Goal: Information Seeking & Learning: Learn about a topic

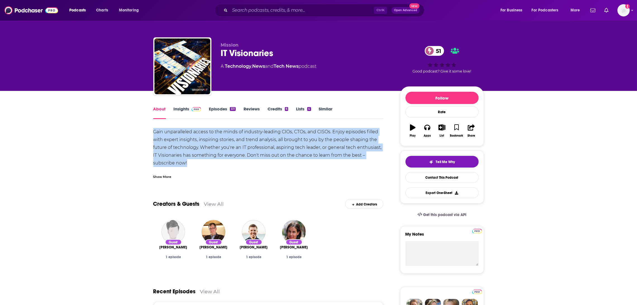
drag, startPoint x: 199, startPoint y: 164, endPoint x: 135, endPoint y: 132, distance: 71.6
copy div "Gain unparalleled access to the minds of industry-leading CIOs, CTOs, and CISOs…"
click at [178, 111] on link "Insights" at bounding box center [188, 112] width 28 height 13
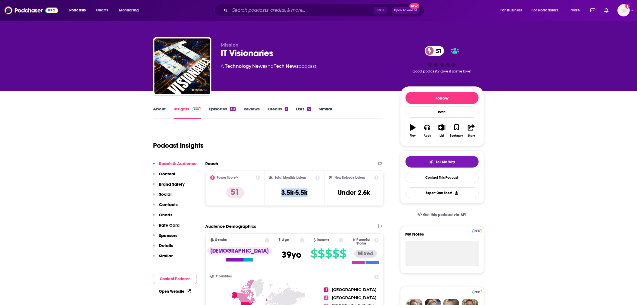
drag, startPoint x: 318, startPoint y: 196, endPoint x: 279, endPoint y: 193, distance: 39.4
click at [280, 195] on div "Total Monthly Listens 3.5k-5.5k" at bounding box center [294, 189] width 51 height 26
copy h3 "3.5k-5.5k"
click at [224, 111] on link "Episodes 511" at bounding box center [222, 112] width 27 height 13
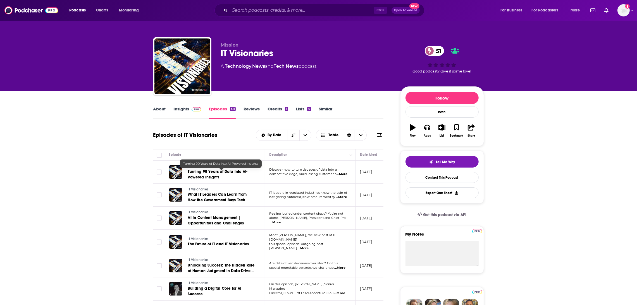
click at [220, 174] on span "Turning 90 Years of Data into AI-Powered Insights" at bounding box center [218, 174] width 60 height 10
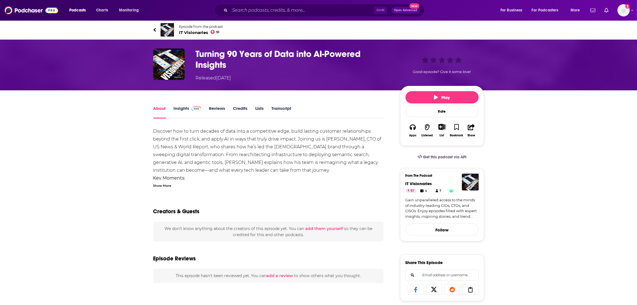
click at [228, 13] on div "Ctrl K Open Advanced New" at bounding box center [319, 10] width 210 height 13
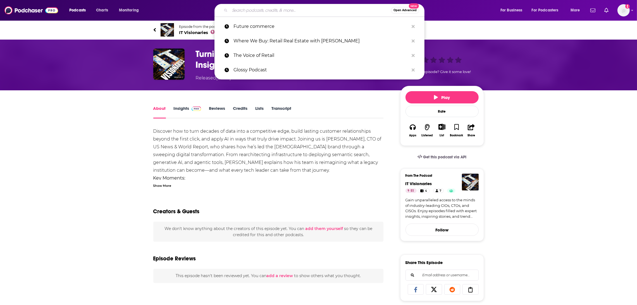
click at [237, 13] on input "Search podcasts, credits, & more..." at bounding box center [310, 10] width 161 height 9
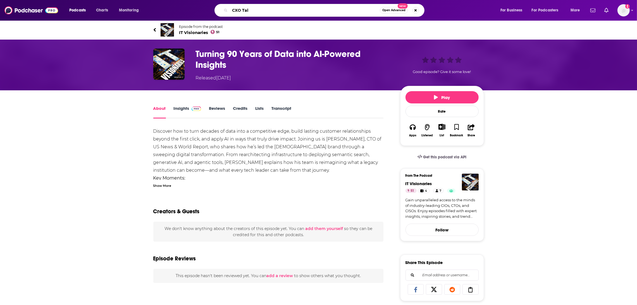
type input "CXO Talk"
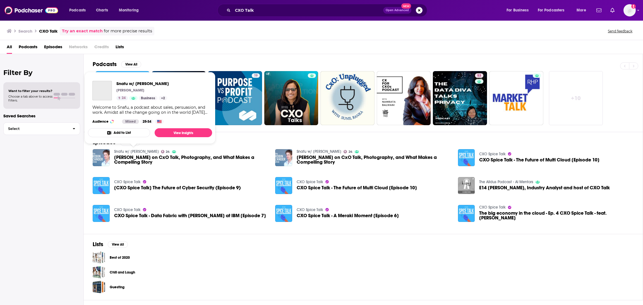
click at [124, 153] on link "Snafu w/ [PERSON_NAME]" at bounding box center [136, 151] width 45 height 5
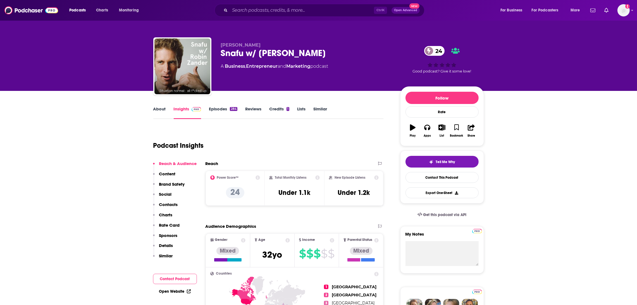
click at [159, 111] on link "About" at bounding box center [159, 112] width 13 height 13
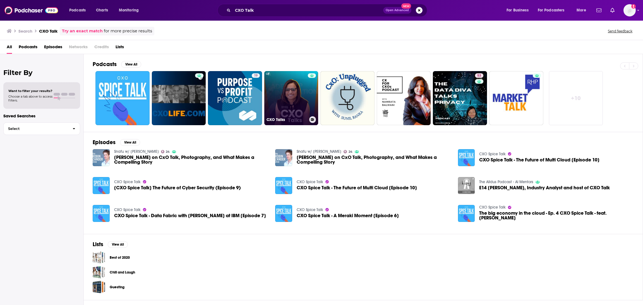
click at [294, 95] on link "CXO Talks" at bounding box center [291, 98] width 54 height 54
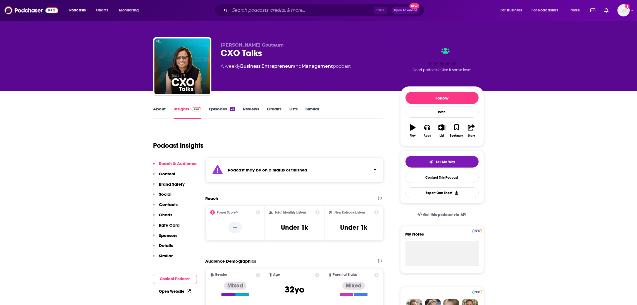
click at [160, 109] on link "About" at bounding box center [159, 112] width 13 height 13
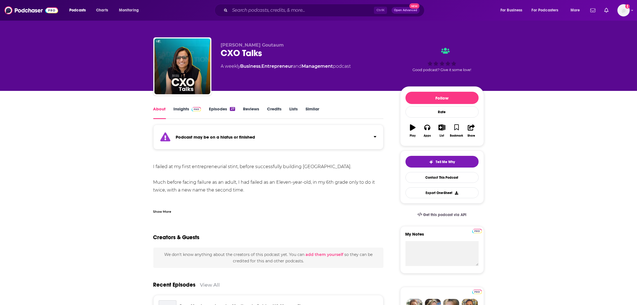
click at [242, 12] on input "Search podcasts, credits, & more..." at bounding box center [302, 10] width 144 height 9
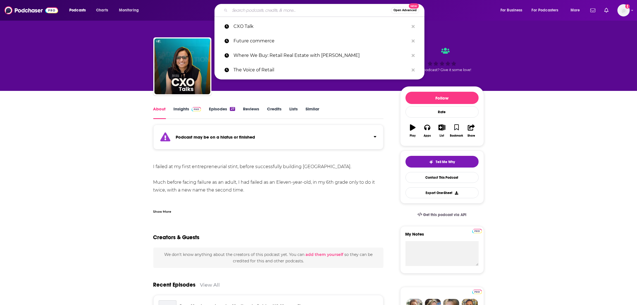
paste input "CXOTalk"
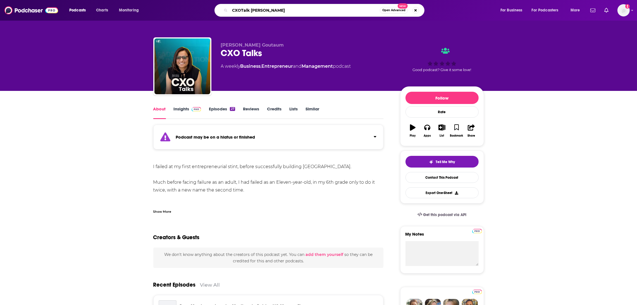
type input "CXOTalk [PERSON_NAME]"
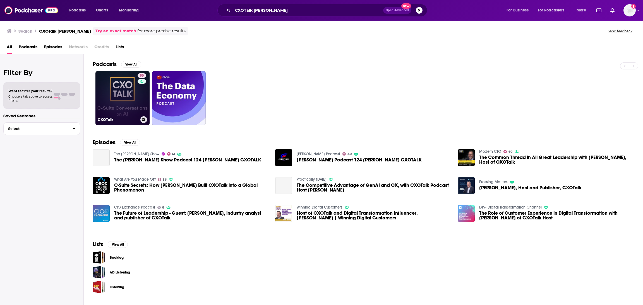
click at [130, 111] on link "50 CXOTalk" at bounding box center [122, 98] width 54 height 54
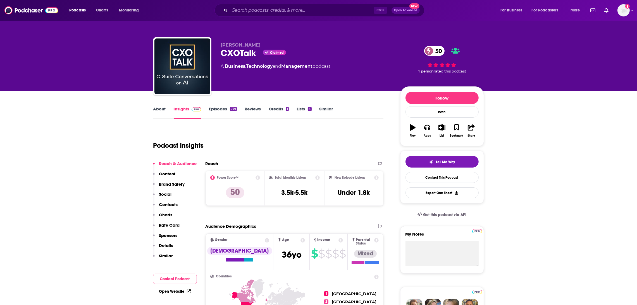
click at [162, 111] on link "About" at bounding box center [159, 112] width 13 height 13
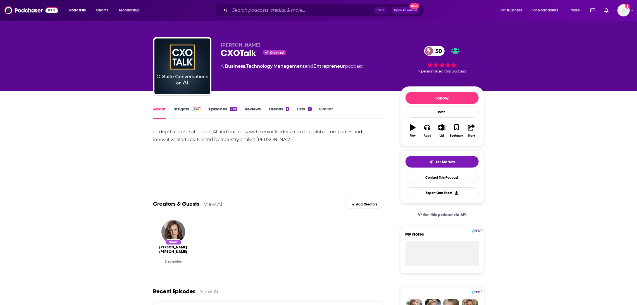
click at [181, 110] on link "Insights" at bounding box center [188, 112] width 28 height 13
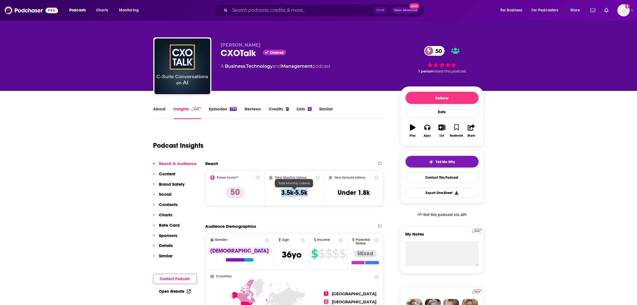
drag, startPoint x: 311, startPoint y: 194, endPoint x: 282, endPoint y: 193, distance: 29.0
click at [282, 193] on div "Total Monthly Listens 3.5k-5.5k" at bounding box center [294, 189] width 51 height 26
copy h3 "3.5k-5.5k"
click at [235, 10] on input "Search podcasts, credits, & more..." at bounding box center [302, 10] width 144 height 9
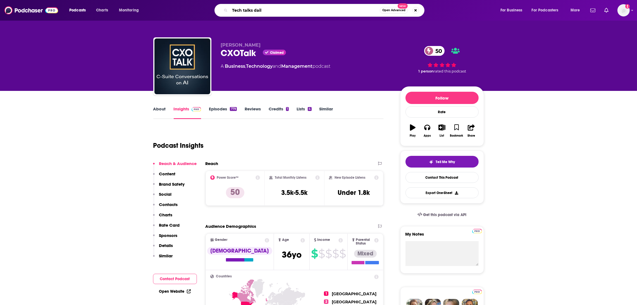
type input "Tech talks daily"
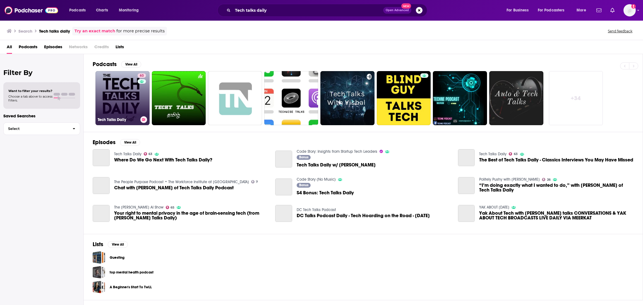
click at [127, 114] on link "63 Tech Talks Daily" at bounding box center [122, 98] width 54 height 54
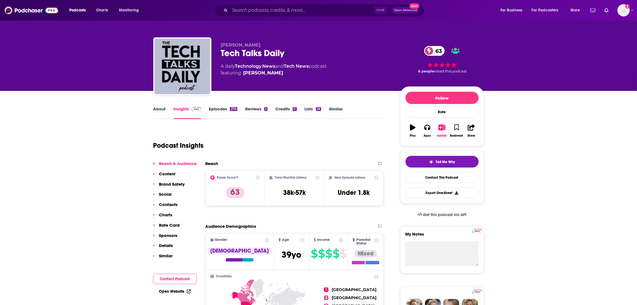
click at [162, 109] on link "About" at bounding box center [159, 112] width 13 height 13
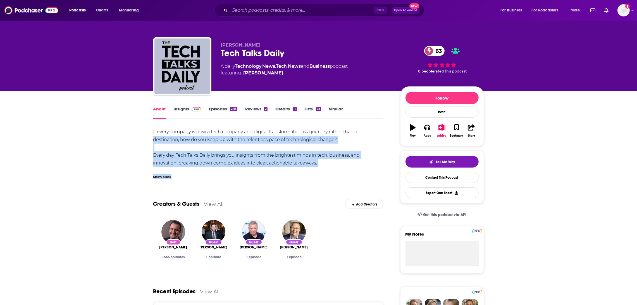
drag, startPoint x: 325, startPoint y: 168, endPoint x: 177, endPoint y: 146, distance: 149.9
click at [299, 163] on div "If every company is now a tech company and digital transformation is a journey …" at bounding box center [268, 237] width 230 height 219
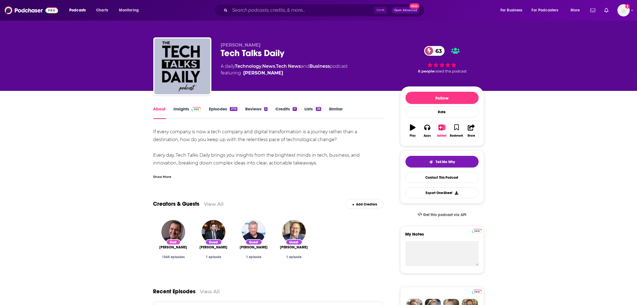
drag, startPoint x: 325, startPoint y: 165, endPoint x: 144, endPoint y: 126, distance: 185.3
copy div "If every company is now a tech company and digital transformation is a journey …"
click at [179, 110] on link "Insights" at bounding box center [188, 112] width 28 height 13
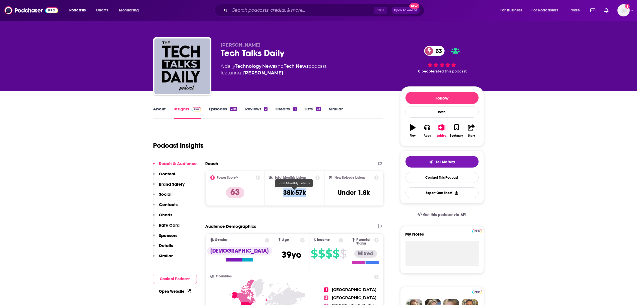
drag, startPoint x: 315, startPoint y: 195, endPoint x: 280, endPoint y: 193, distance: 34.9
click at [280, 193] on div "Total Monthly Listens 38k-57k" at bounding box center [294, 189] width 51 height 26
copy h3 "38k-57k"
drag, startPoint x: 244, startPoint y: 57, endPoint x: 246, endPoint y: 59, distance: 3.0
click at [236, 55] on div "[PERSON_NAME] Tech Talks Daily 63 A daily Technology , News and Tech News podca…" at bounding box center [306, 64] width 170 height 45
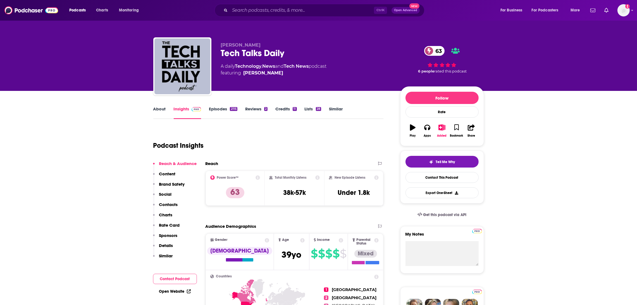
click at [221, 48] on div "Tech Talks Daily 63" at bounding box center [306, 53] width 170 height 11
drag, startPoint x: 220, startPoint y: 50, endPoint x: 277, endPoint y: 86, distance: 67.4
click at [277, 86] on div "[PERSON_NAME] Tech Talks Daily 63 A daily Technology , News and Tech News podca…" at bounding box center [318, 67] width 330 height 60
copy div "Tech Talks Daily 63 A daily Technology , News and Tech News podcast featuring […"
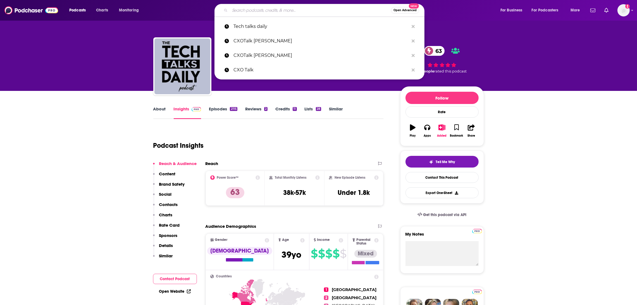
click at [292, 7] on input "Search podcasts, credits, & more..." at bounding box center [310, 10] width 161 height 9
paste input "CXO Talk"
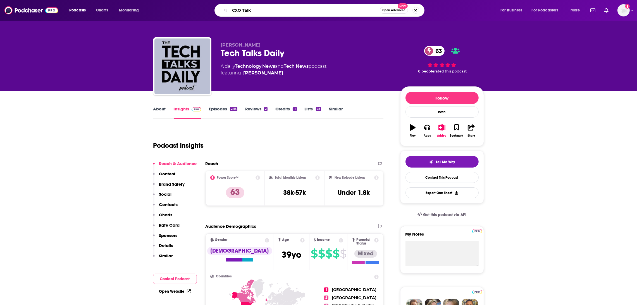
click at [242, 8] on input "CXO Talk" at bounding box center [305, 10] width 150 height 9
type input "CXOTalk"
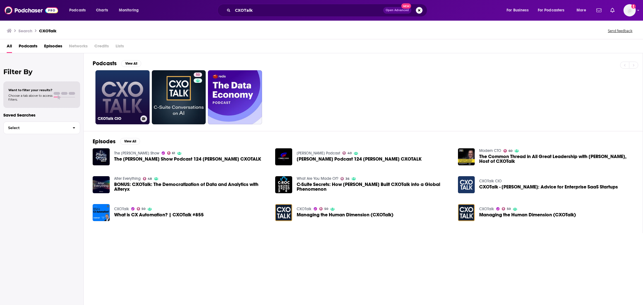
click at [137, 104] on link "CXOTalk CIO" at bounding box center [122, 97] width 54 height 54
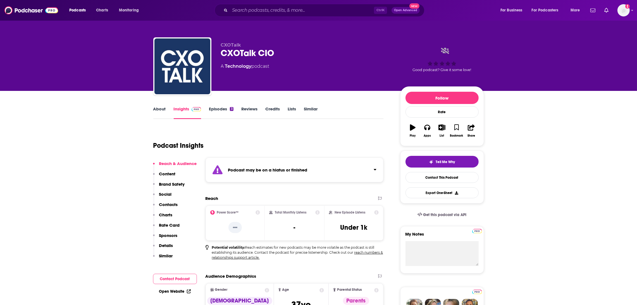
click at [161, 109] on link "About" at bounding box center [159, 112] width 13 height 13
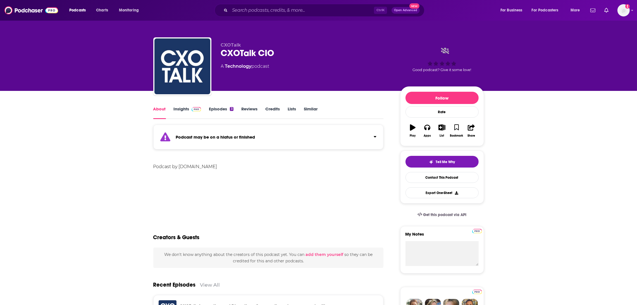
click at [178, 110] on link "Insights" at bounding box center [188, 112] width 28 height 13
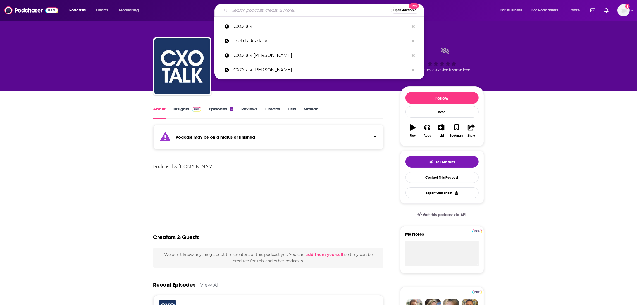
click at [272, 8] on input "Search podcasts, credits, & more..." at bounding box center [310, 10] width 161 height 9
paste input "CXO Talk"
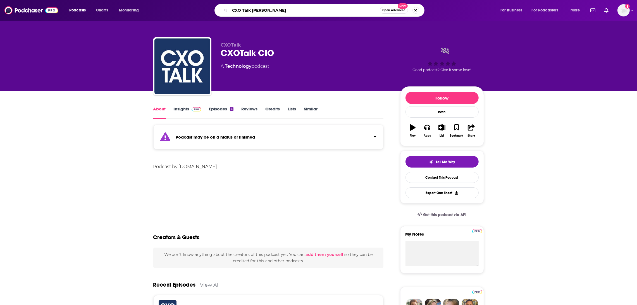
type input "CXO Talk [PERSON_NAME]"
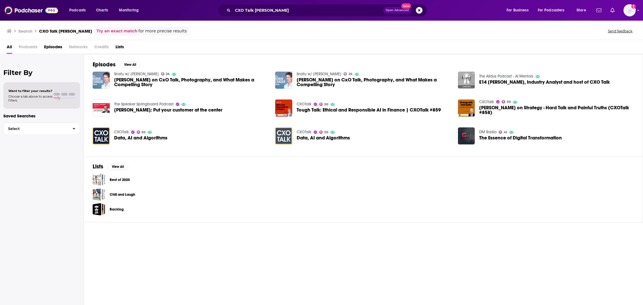
click at [287, 134] on img "Data, AI and Algorithms" at bounding box center [283, 136] width 17 height 17
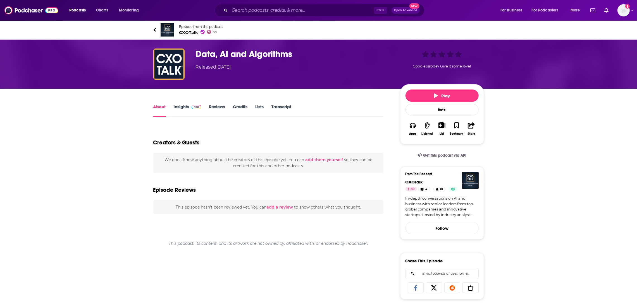
click at [160, 106] on link "About" at bounding box center [159, 110] width 13 height 13
click at [160, 108] on link "About" at bounding box center [159, 110] width 13 height 13
click at [181, 109] on link "Insights" at bounding box center [188, 110] width 28 height 13
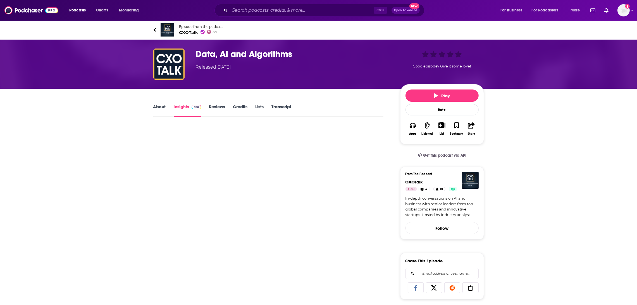
click at [160, 104] on link "About" at bounding box center [159, 110] width 13 height 13
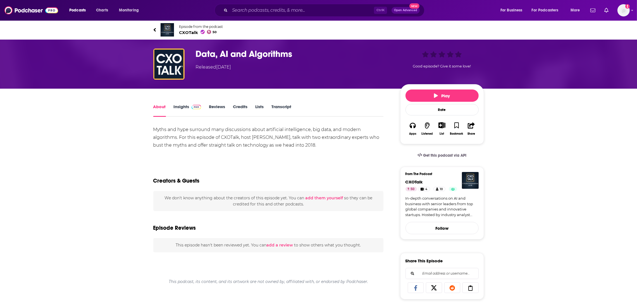
drag, startPoint x: 318, startPoint y: 148, endPoint x: 147, endPoint y: 134, distance: 171.6
copy div "algorithms. For this episode of CXOTalk, host [PERSON_NAME], talk with two extr…"
click at [264, 156] on div "Show More" at bounding box center [268, 154] width 230 height 5
drag, startPoint x: 316, startPoint y: 146, endPoint x: 153, endPoint y: 130, distance: 163.7
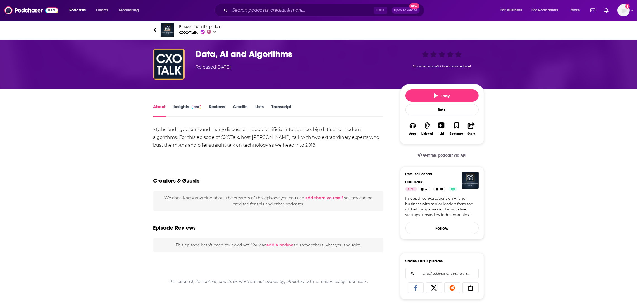
click at [153, 130] on div "Myths and hype surround many discussions about artificial intelligence, big dat…" at bounding box center [268, 137] width 230 height 23
copy div "Myths and hype surround many discussions about artificial intelligence, big dat…"
click at [181, 106] on link "Insights" at bounding box center [188, 110] width 28 height 13
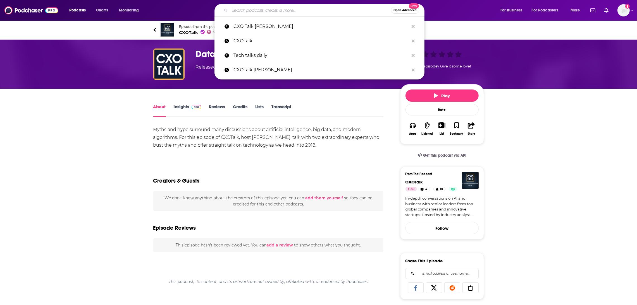
click at [286, 8] on input "Search podcasts, credits, & more..." at bounding box center [310, 10] width 161 height 9
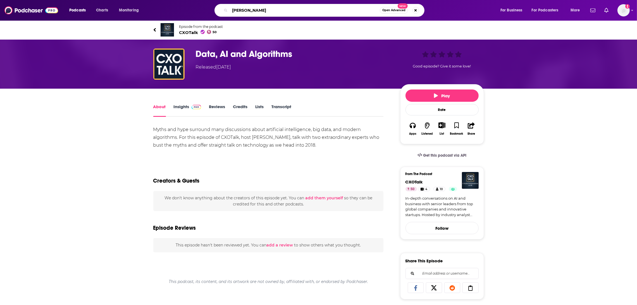
type input "[PERSON_NAME]"
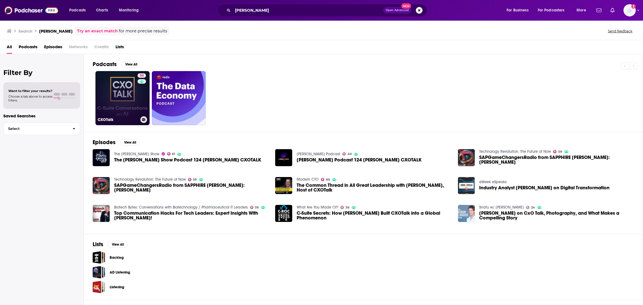
click at [121, 111] on link "50 CXOTalk" at bounding box center [122, 98] width 54 height 54
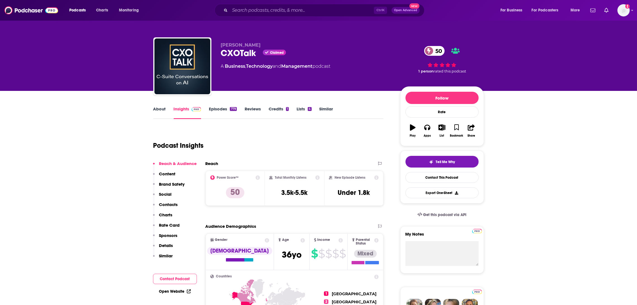
click at [159, 110] on link "About" at bounding box center [159, 112] width 13 height 13
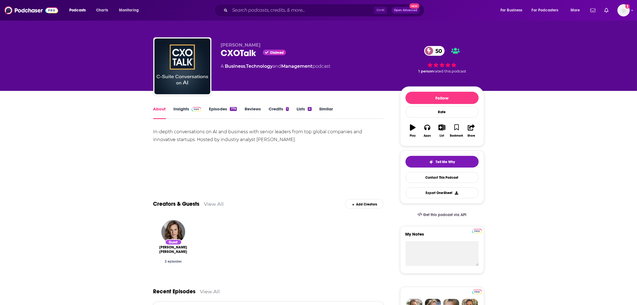
click at [180, 111] on link "Insights" at bounding box center [188, 112] width 28 height 13
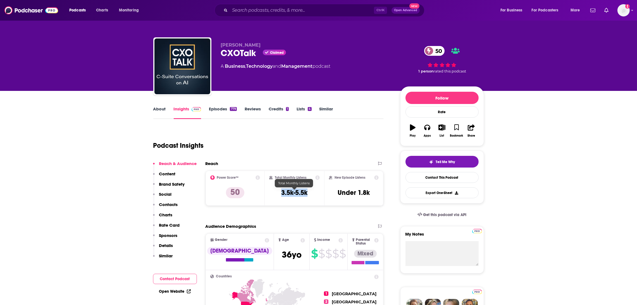
drag, startPoint x: 313, startPoint y: 194, endPoint x: 282, endPoint y: 193, distance: 30.7
click at [282, 193] on div "Total Monthly Listens 3.5k-5.5k" at bounding box center [294, 189] width 51 height 26
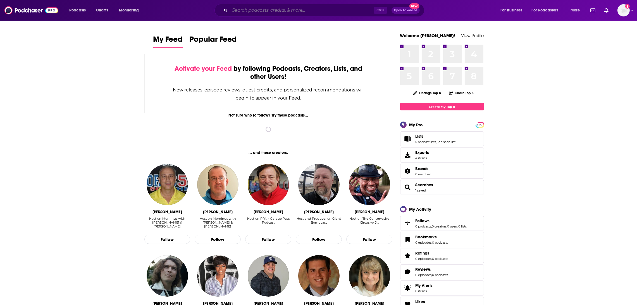
click at [251, 14] on input "Search podcasts, credits, & more..." at bounding box center [302, 10] width 144 height 9
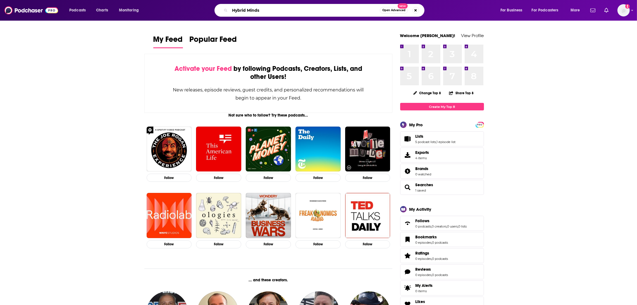
type input "Hybrid Minds"
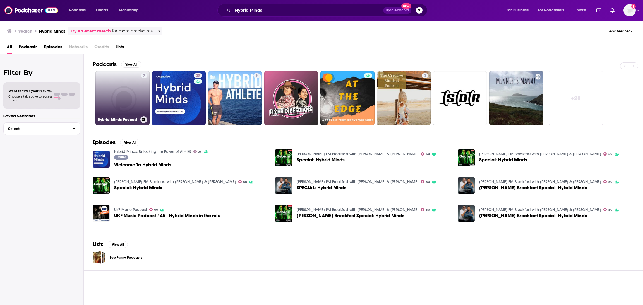
click at [129, 109] on link "7 Hybrid Minds Podcast" at bounding box center [122, 98] width 54 height 54
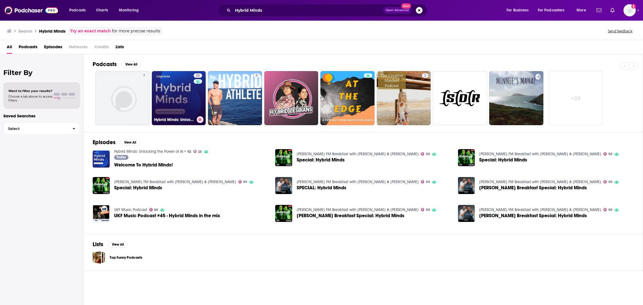
click at [184, 110] on link "23 Hybrid Minds: Unlocking the Power of AI + IQ" at bounding box center [179, 98] width 54 height 54
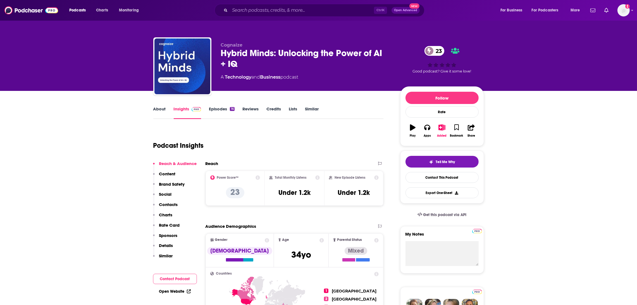
click at [157, 110] on link "About" at bounding box center [159, 112] width 13 height 13
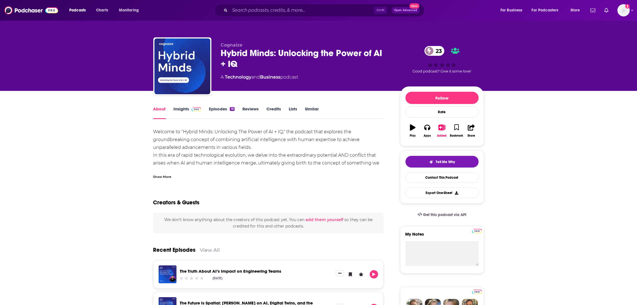
click at [178, 111] on link "Insights" at bounding box center [188, 112] width 28 height 13
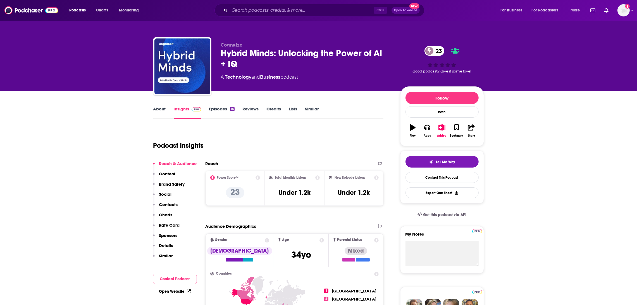
click at [213, 110] on link "Episodes 16" at bounding box center [221, 112] width 25 height 13
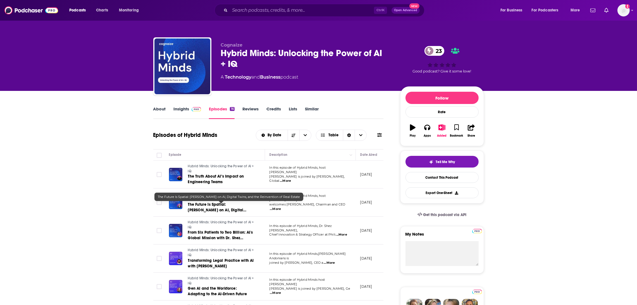
click at [217, 209] on span "The Future Is Spatial: RJ Pittman on AI, Digital Twins, and the Reinvention of …" at bounding box center [219, 212] width 63 height 21
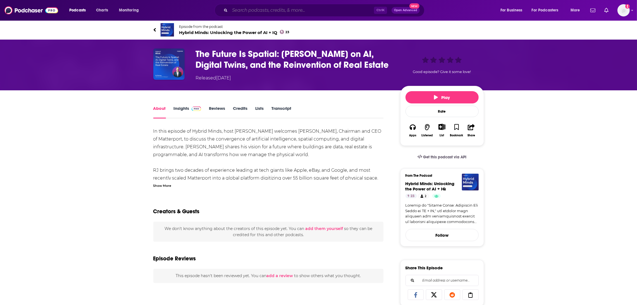
click at [242, 12] on input "Search podcasts, credits, & more..." at bounding box center [302, 10] width 144 height 9
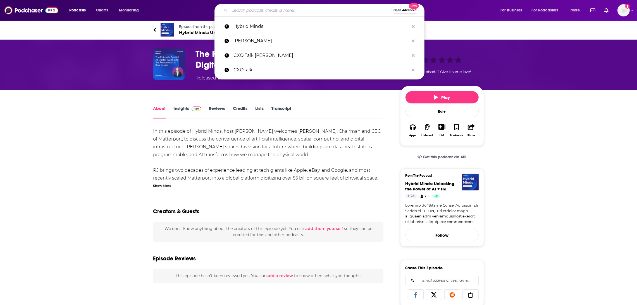
type input "r"
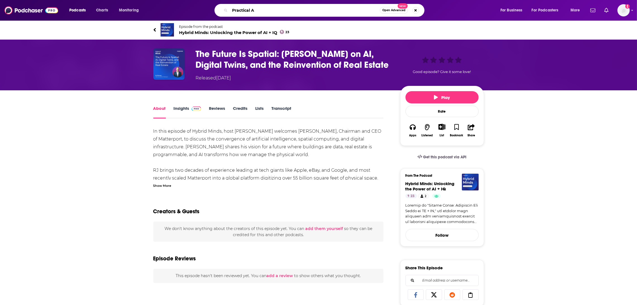
type input "Practical AI"
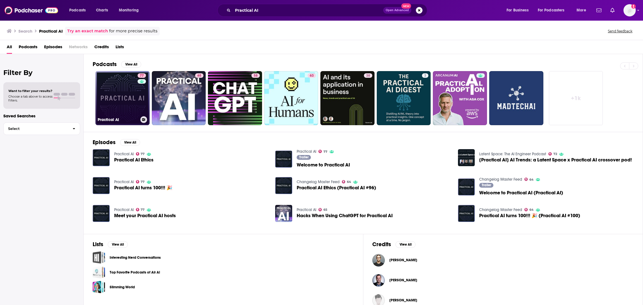
click at [129, 115] on link "77 Practical AI" at bounding box center [122, 98] width 54 height 54
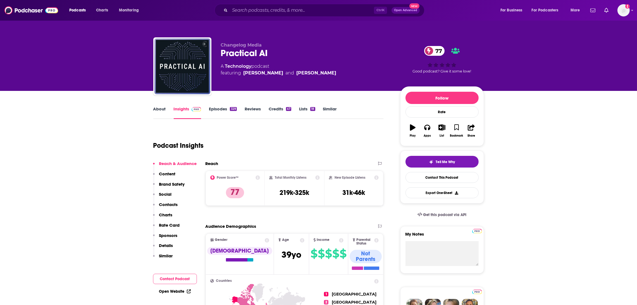
click at [157, 110] on link "About" at bounding box center [159, 112] width 13 height 13
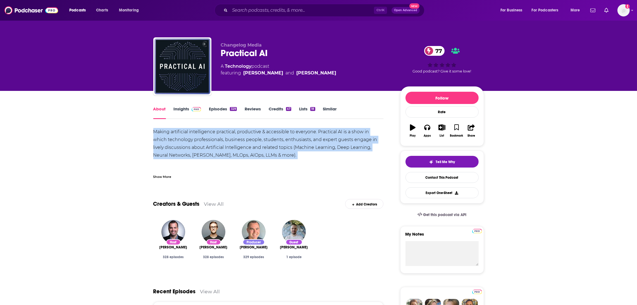
drag, startPoint x: 280, startPoint y: 160, endPoint x: 152, endPoint y: 130, distance: 132.2
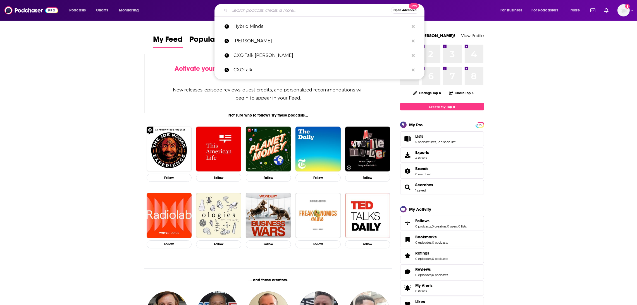
click at [253, 13] on input "Search podcasts, credits, & more..." at bounding box center [310, 10] width 161 height 9
paste input "AI:ROI with [PERSON_NAME]"
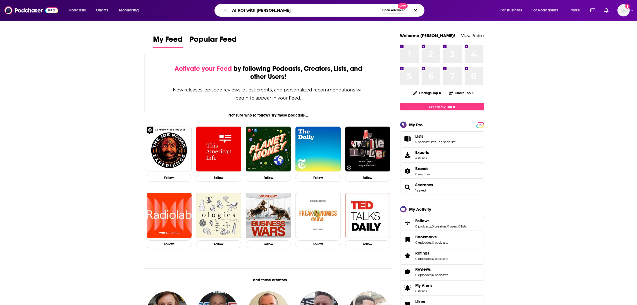
type input "AI:ROI with Greg Shove"
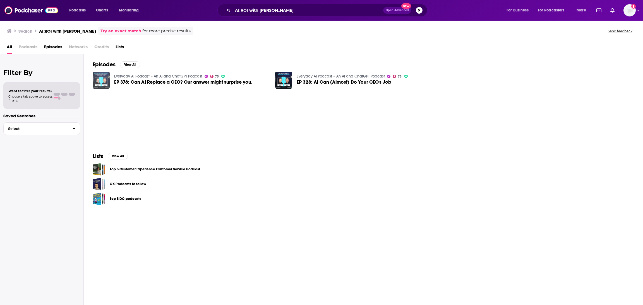
click at [97, 82] on img "EP 376: Can AI Replace a CEO? Our answer might surprise you." at bounding box center [101, 80] width 17 height 17
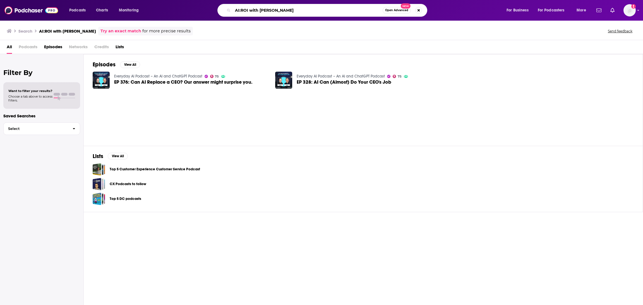
drag, startPoint x: 303, startPoint y: 9, endPoint x: 224, endPoint y: 9, distance: 79.3
click at [224, 9] on div "AI:ROI with Greg Shove Open Advanced New" at bounding box center [322, 10] width 210 height 13
paste input "MIT Tech Review"
type input "MIT Tech Review"
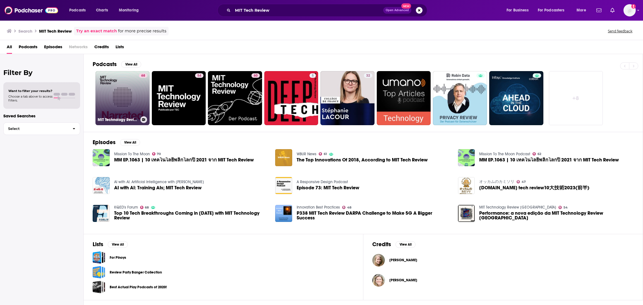
click at [136, 105] on link "68 MIT Technology Review Narrated" at bounding box center [122, 98] width 54 height 54
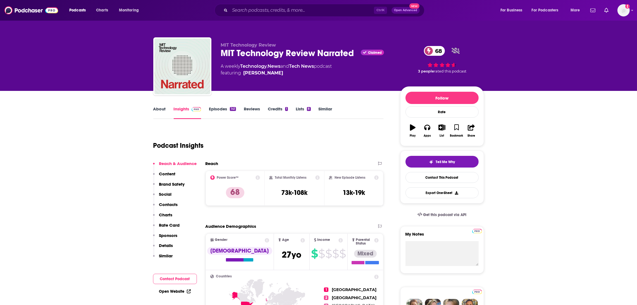
click at [219, 114] on link "Episodes 141" at bounding box center [222, 112] width 27 height 13
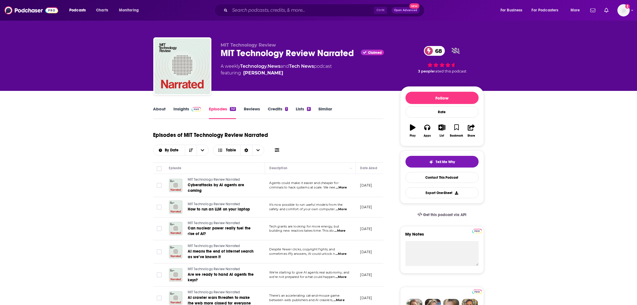
click at [160, 109] on link "About" at bounding box center [159, 112] width 13 height 13
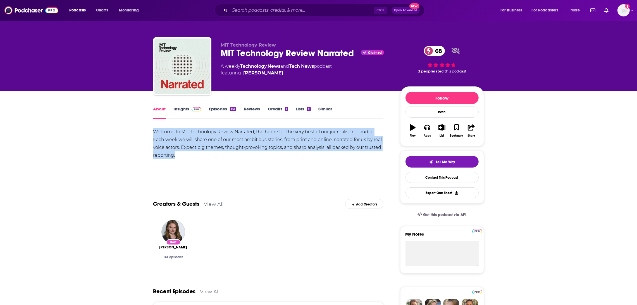
drag, startPoint x: 187, startPoint y: 162, endPoint x: 140, endPoint y: 131, distance: 56.0
copy div "Welcome to MIT Technology Review Narrated, the home for the very best of our jo…"
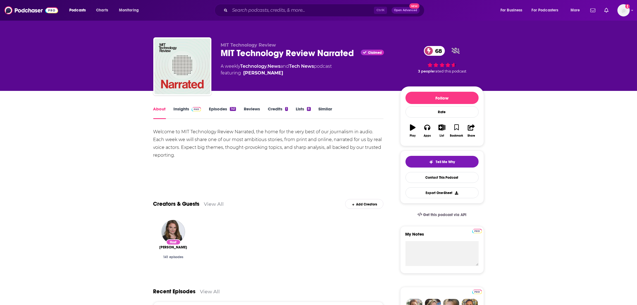
click at [205, 168] on div "Welcome to MIT Technology Review Narrated, the home for the very best of our jo…" at bounding box center [268, 153] width 230 height 51
click at [189, 161] on div "Welcome to MIT Technology Review Narrated, the home for the very best of our jo…" at bounding box center [268, 147] width 230 height 39
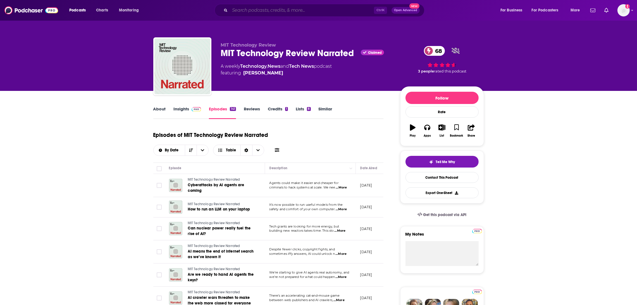
click at [253, 10] on input "Search podcasts, credits, & more..." at bounding box center [302, 10] width 144 height 9
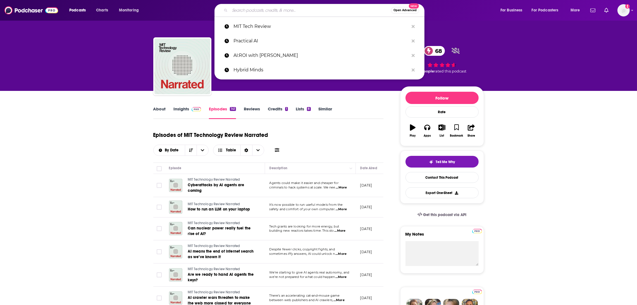
paste input ""In Machines We Trust"
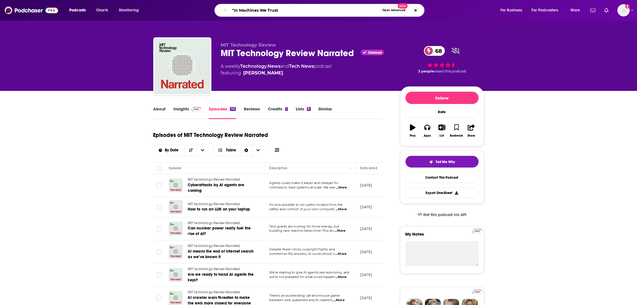
click at [233, 11] on input ""In Machines We Trust" at bounding box center [305, 10] width 150 height 9
type input "In Machines We Trust"
click at [289, 11] on input "In Machines We Trust" at bounding box center [305, 10] width 150 height 9
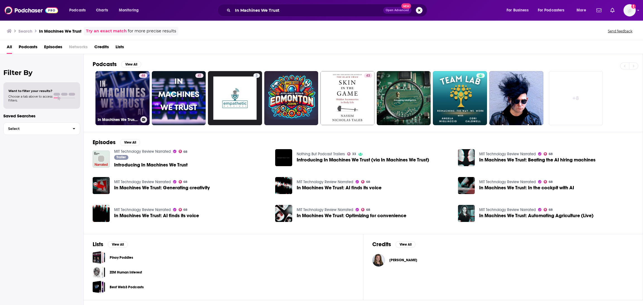
click at [127, 109] on link "48 In Machines We Trust AI" at bounding box center [122, 98] width 54 height 54
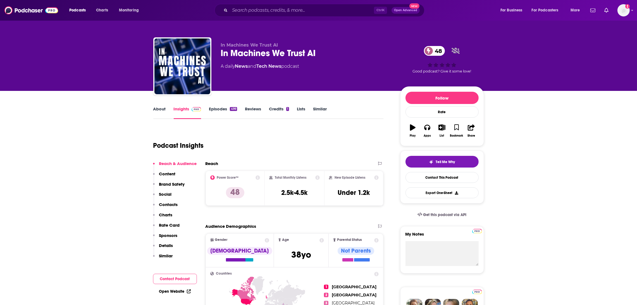
click at [163, 111] on link "About" at bounding box center [159, 112] width 13 height 13
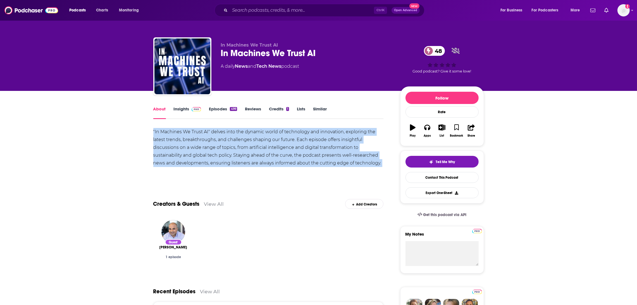
drag, startPoint x: 385, startPoint y: 167, endPoint x: 152, endPoint y: 129, distance: 236.2
click at [202, 171] on div "Show More" at bounding box center [268, 174] width 230 height 9
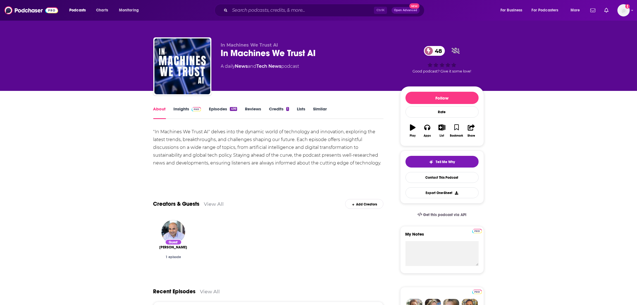
click at [217, 108] on link "Episodes 499" at bounding box center [223, 112] width 28 height 13
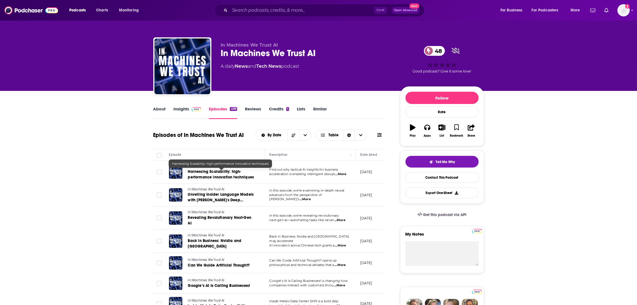
click at [211, 174] on span "Harnessing Scalability: high-performance innovation techniques" at bounding box center [221, 174] width 66 height 10
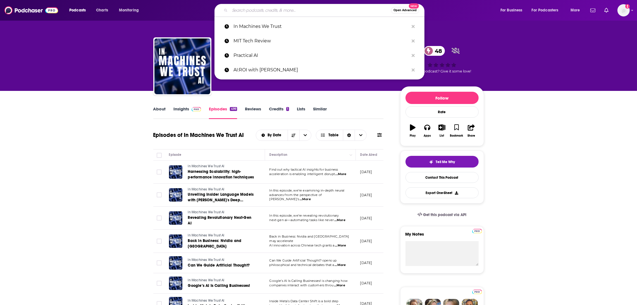
click at [252, 10] on input "Search podcasts, credits, & more..." at bounding box center [310, 10] width 161 height 9
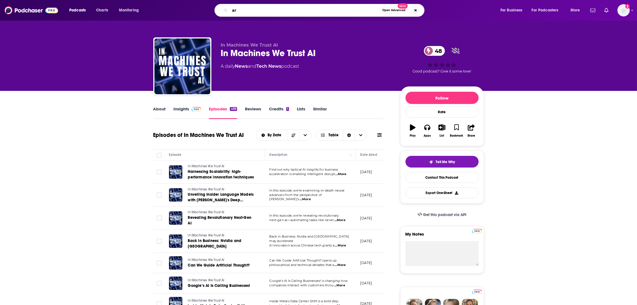
type input "a"
type input "Artifiical intelligence show"
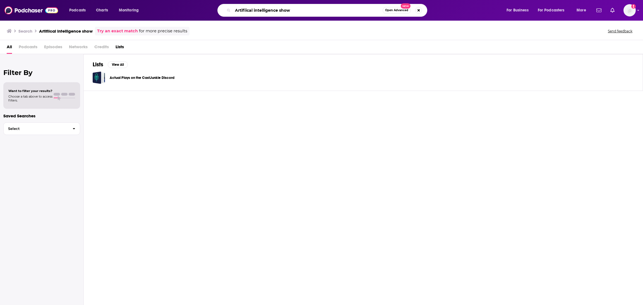
drag, startPoint x: 278, startPoint y: 10, endPoint x: 320, endPoint y: 18, distance: 41.8
click at [320, 18] on div "Podcasts Charts Monitoring Artifiical intelligence show Open Advanced New For B…" at bounding box center [321, 10] width 643 height 21
type input "Artifiical intelligenc"
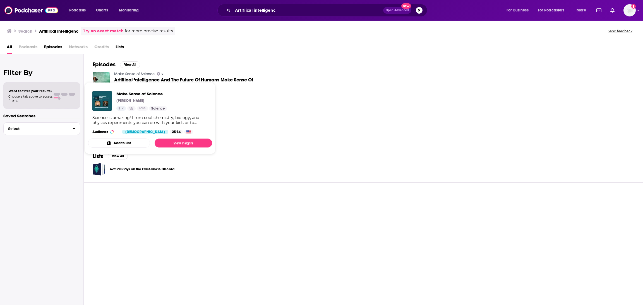
click at [135, 73] on link "Make Sense of Science" at bounding box center [134, 74] width 40 height 5
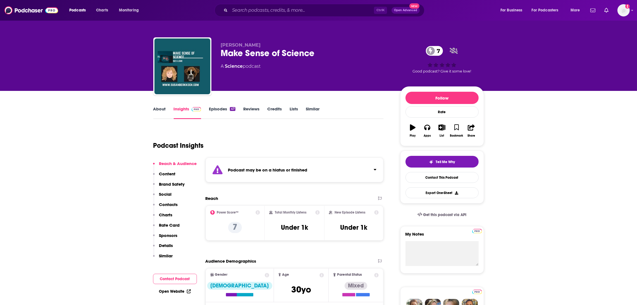
click at [165, 108] on link "About" at bounding box center [159, 112] width 13 height 13
